Goal: Information Seeking & Learning: Learn about a topic

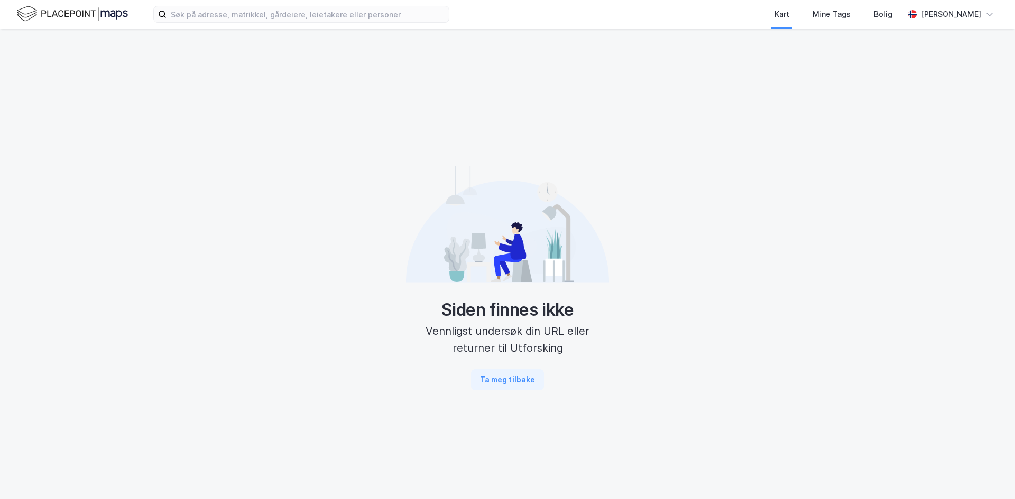
click at [342, 25] on div "Kart Mine Tags Bolig [PERSON_NAME]" at bounding box center [507, 14] width 1015 height 29
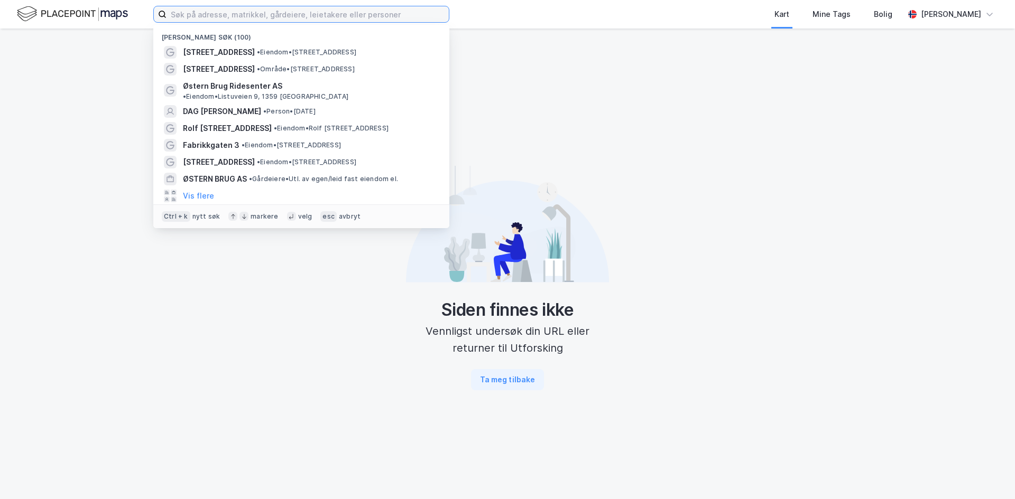
click at [340, 18] on input at bounding box center [307, 14] width 282 height 16
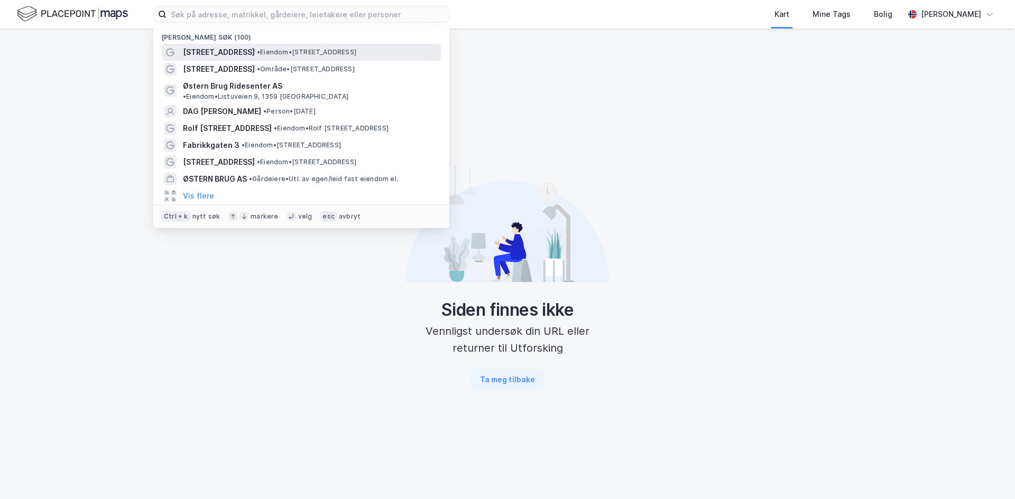
click at [278, 50] on span "• Eiendom • [STREET_ADDRESS]" at bounding box center [306, 52] width 99 height 8
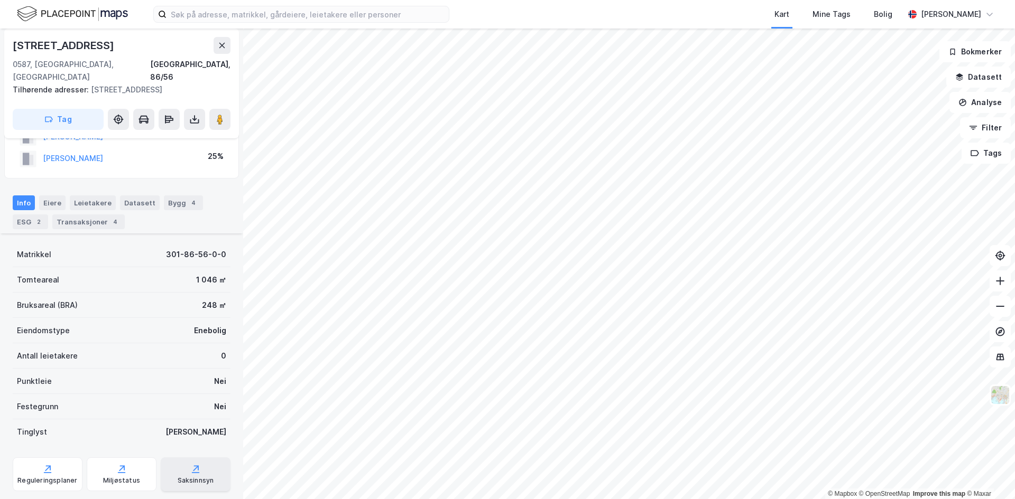
scroll to position [120, 0]
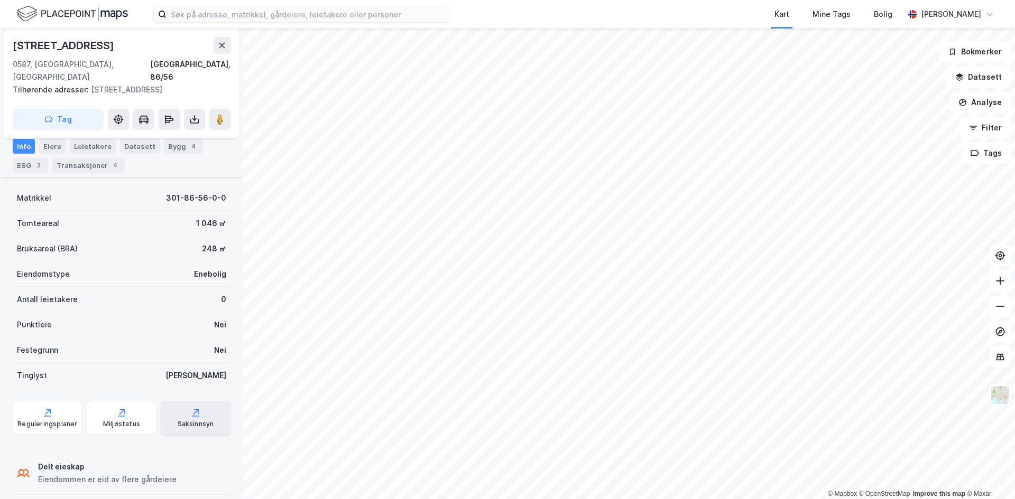
click at [178, 420] on div "Saksinnsyn" at bounding box center [196, 424] width 36 height 8
